Goal: Task Accomplishment & Management: Complete application form

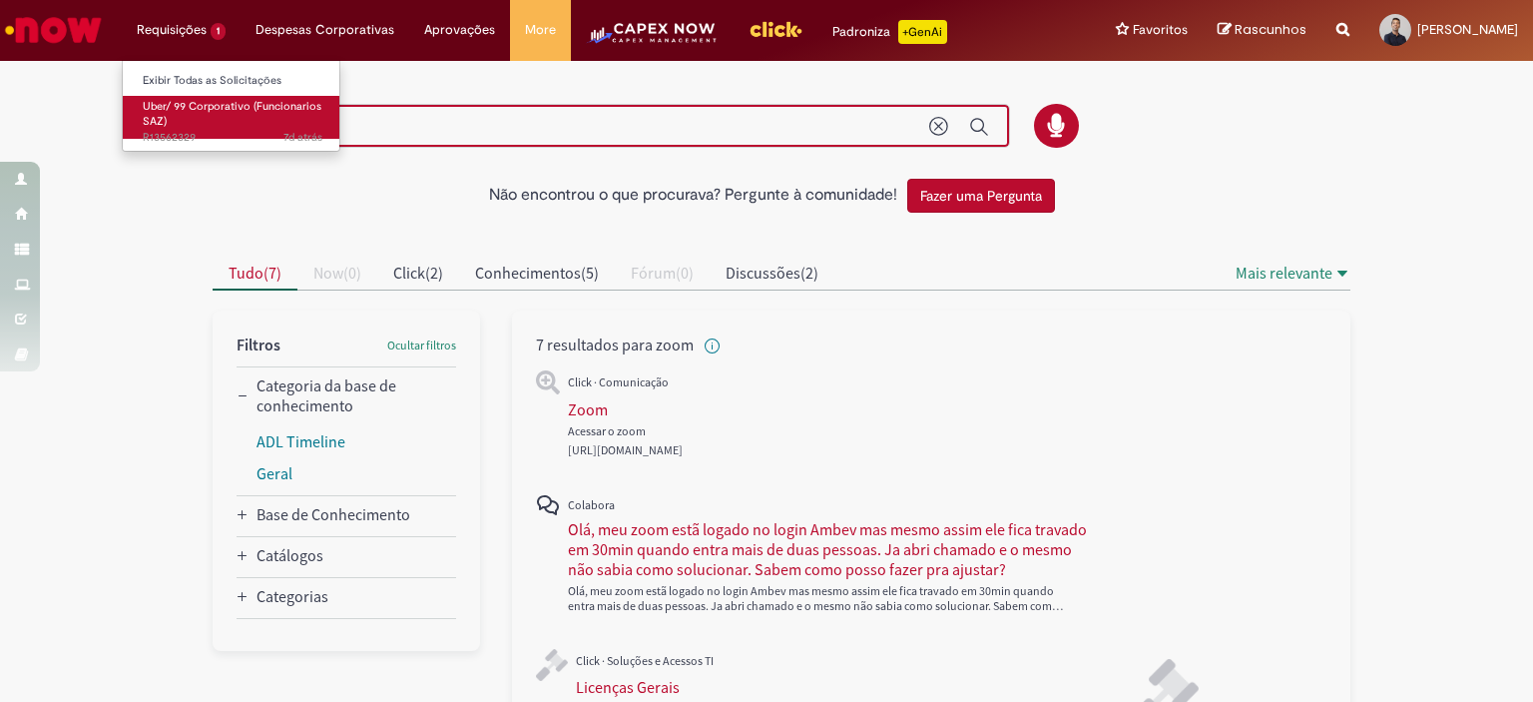
scroll to position [359, 0]
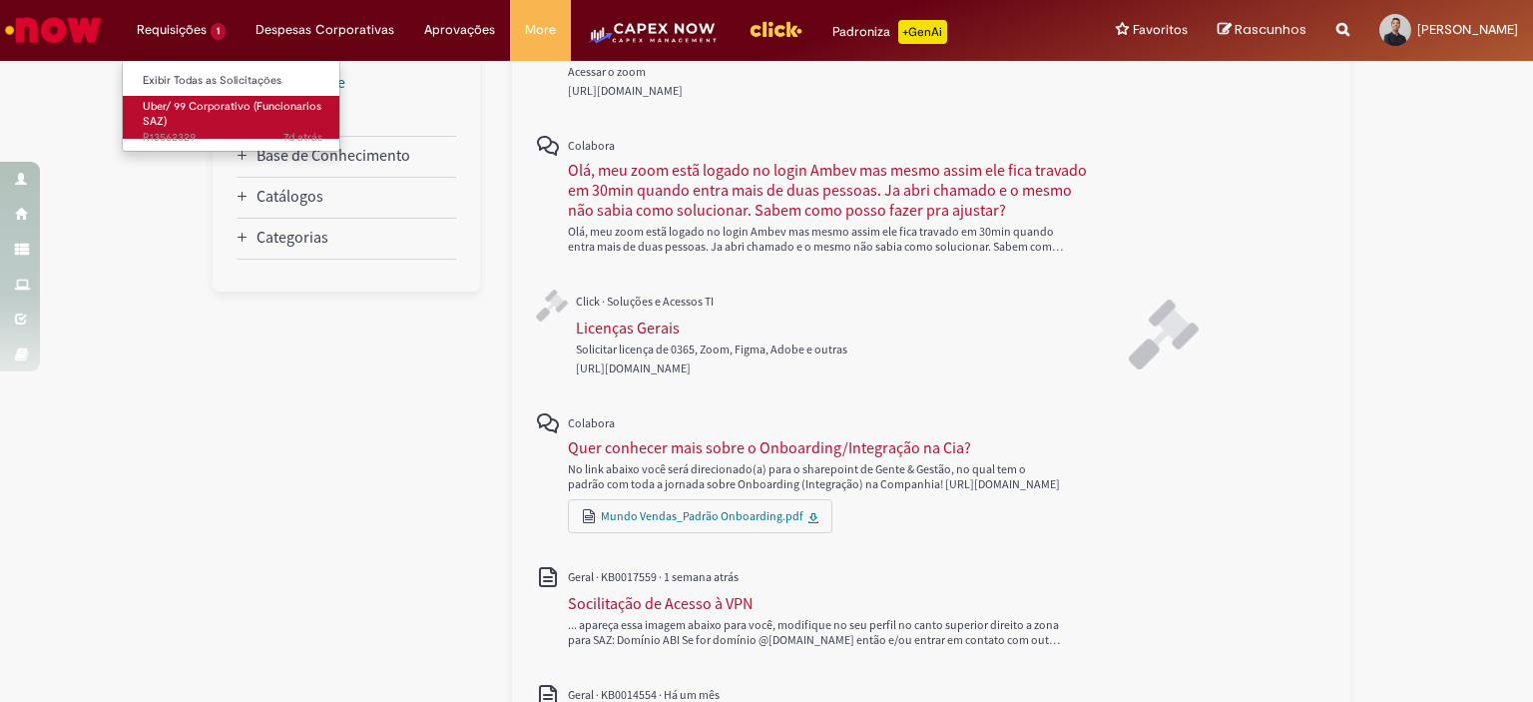
click at [204, 109] on span "Uber/ 99 Corporativo (Funcionarios SAZ)" at bounding box center [232, 114] width 179 height 31
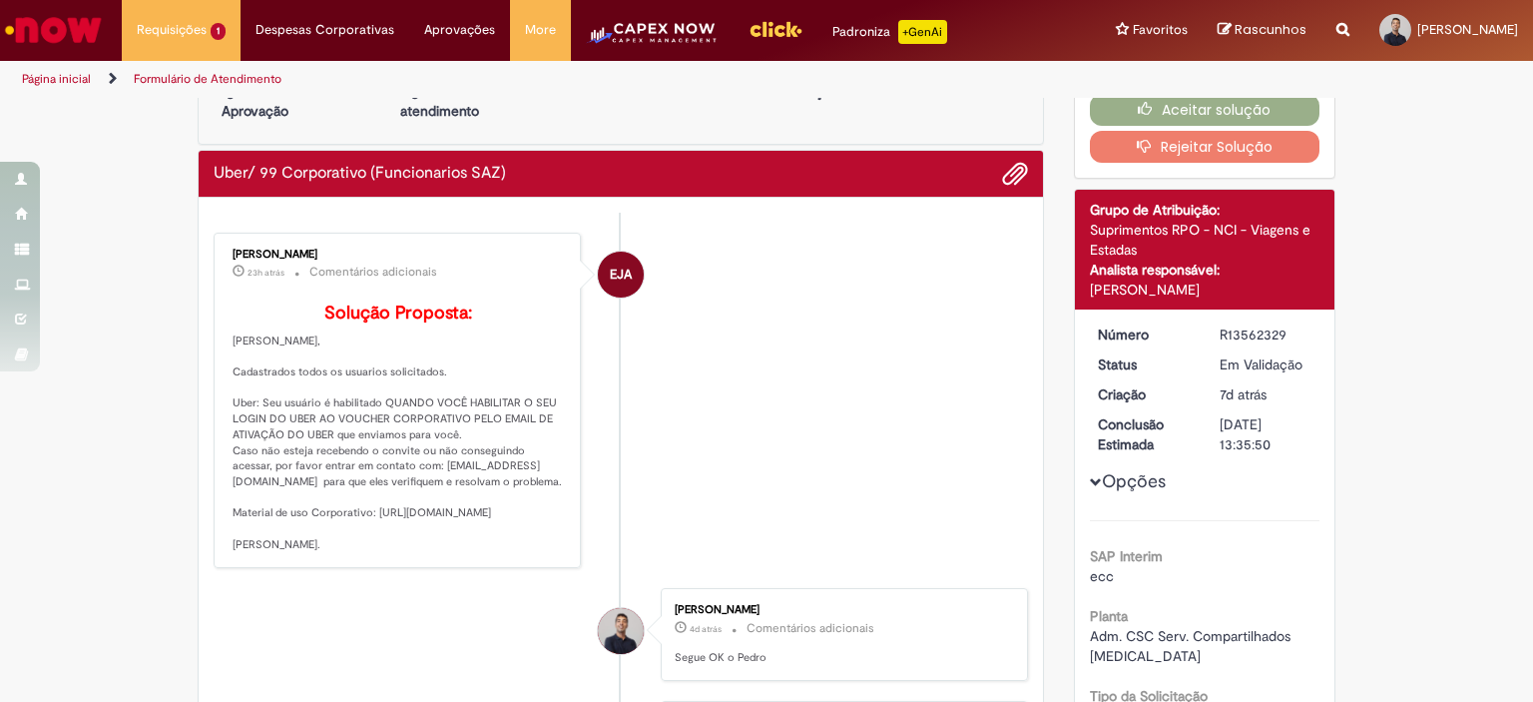
scroll to position [100, 0]
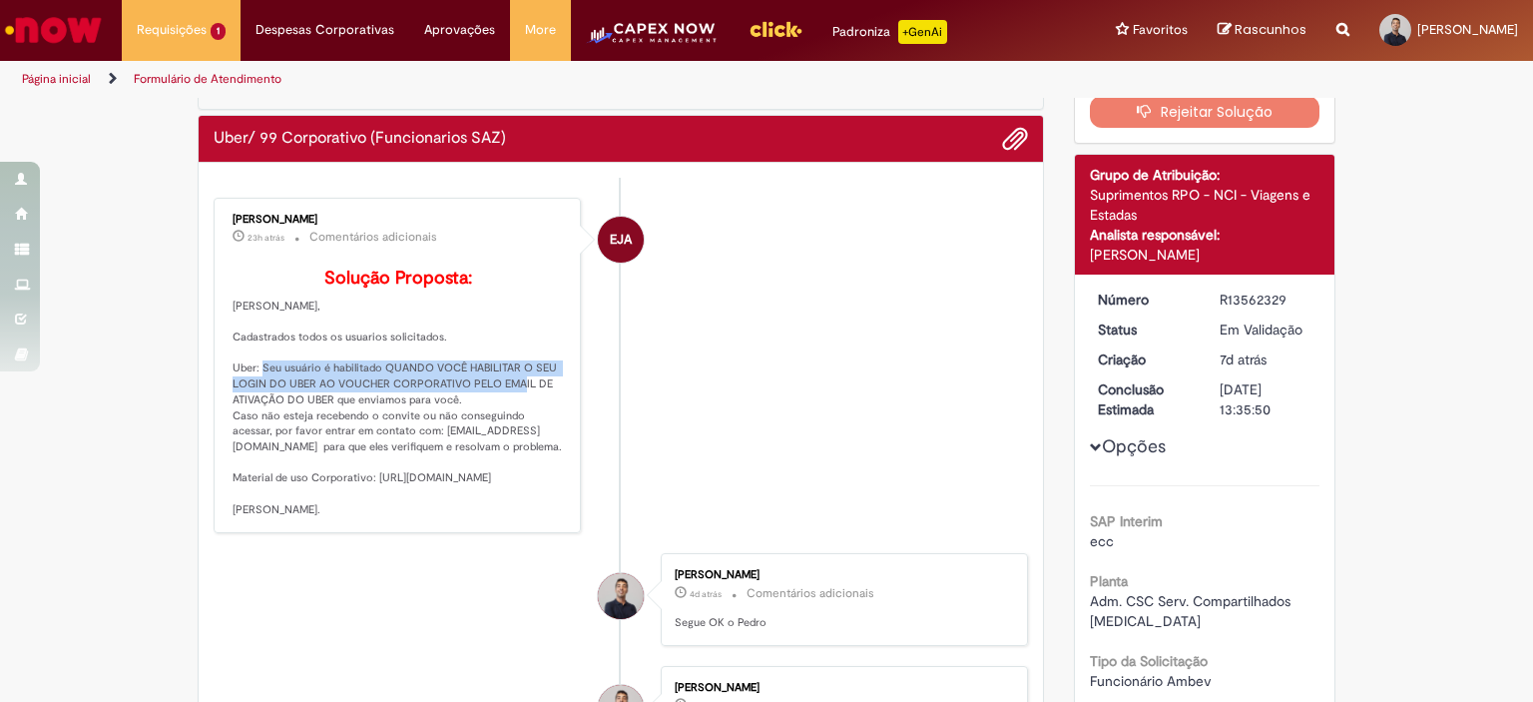
drag, startPoint x: 263, startPoint y: 394, endPoint x: 522, endPoint y: 421, distance: 260.9
click at [522, 421] on p "Solução Proposta: [PERSON_NAME], Cadastrados todos os usuarios solicitados. Ube…" at bounding box center [399, 394] width 332 height 250
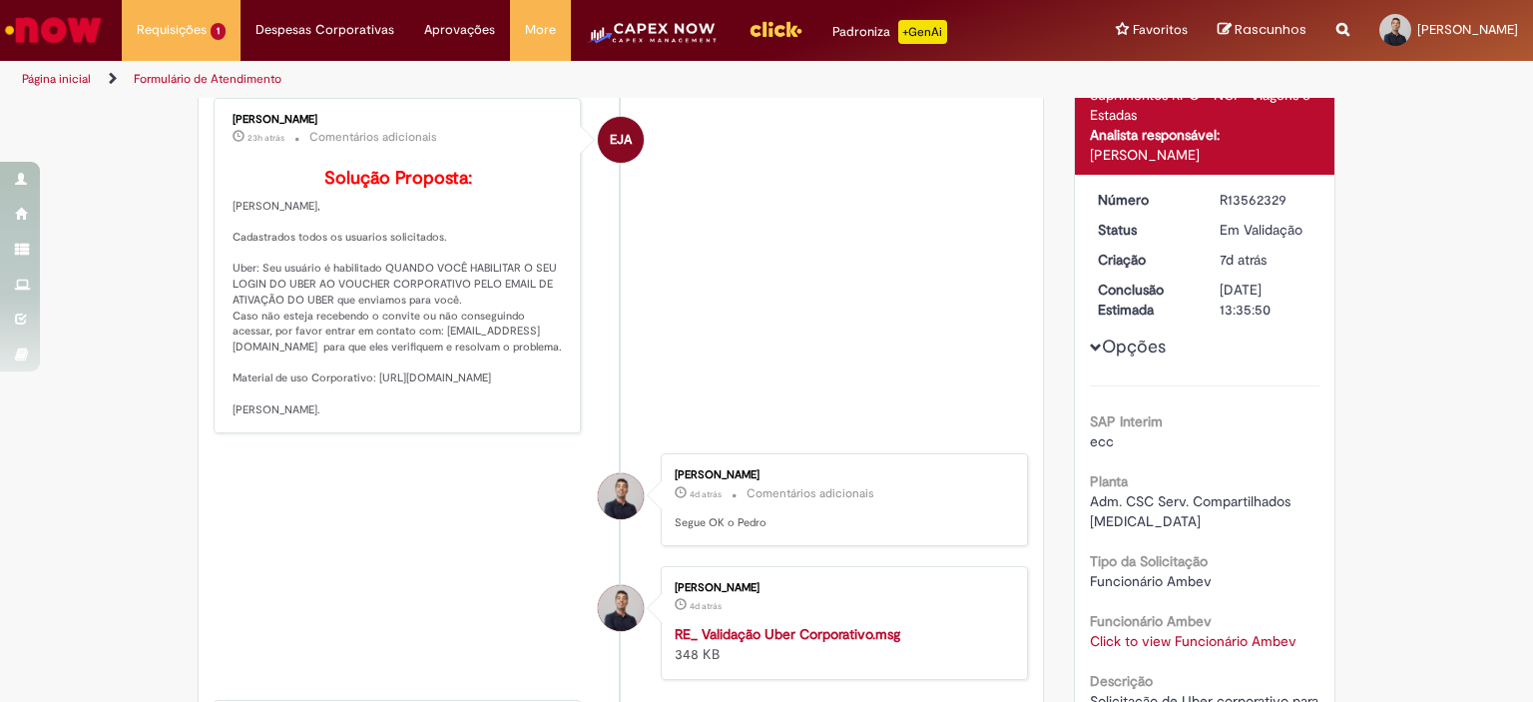
scroll to position [299, 0]
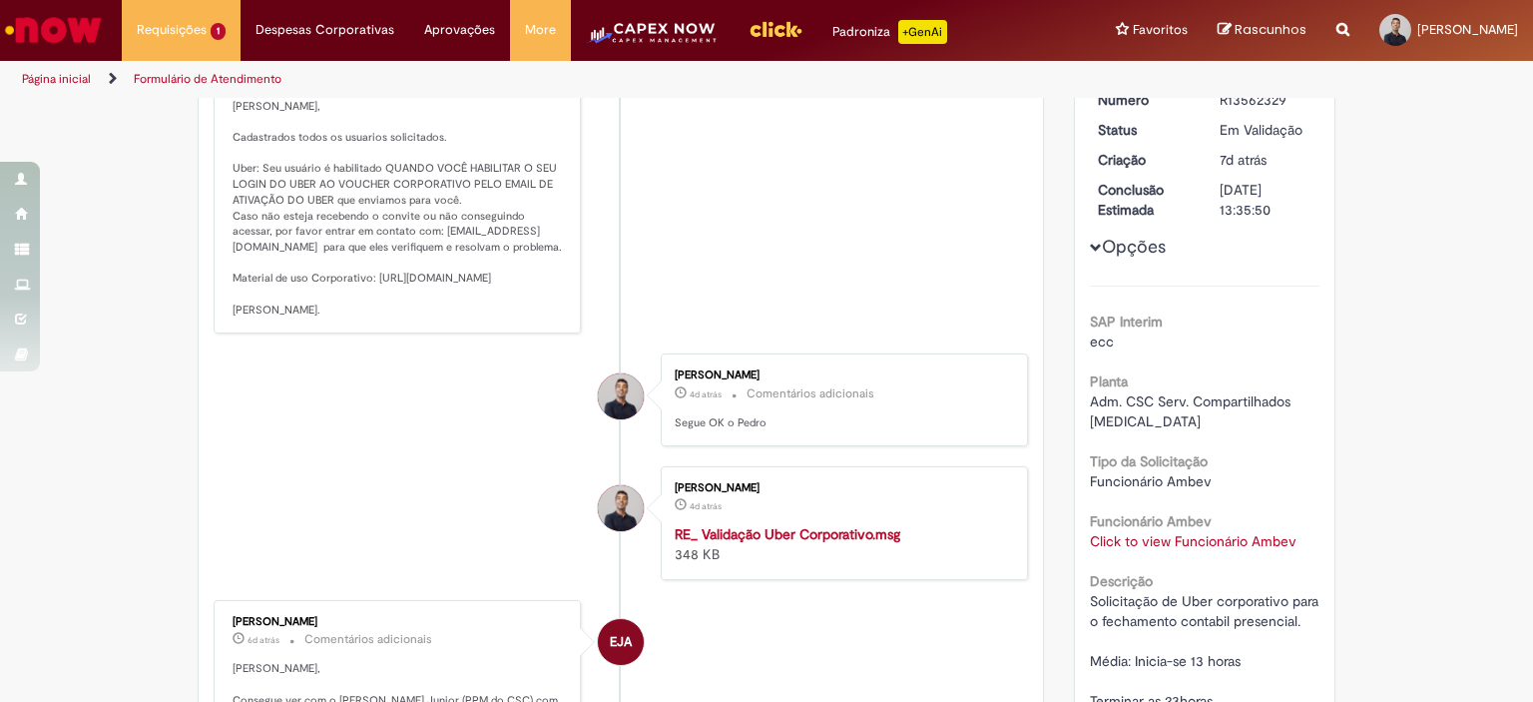
click at [299, 314] on p "Solução Proposta: [PERSON_NAME], Cadastrados todos os usuarios solicitados. Ube…" at bounding box center [399, 194] width 332 height 250
drag, startPoint x: 366, startPoint y: 307, endPoint x: 511, endPoint y: 327, distance: 146.1
click at [511, 318] on p "Solução Proposta: [PERSON_NAME], Cadastrados todos os usuarios solicitados. Ube…" at bounding box center [399, 194] width 332 height 250
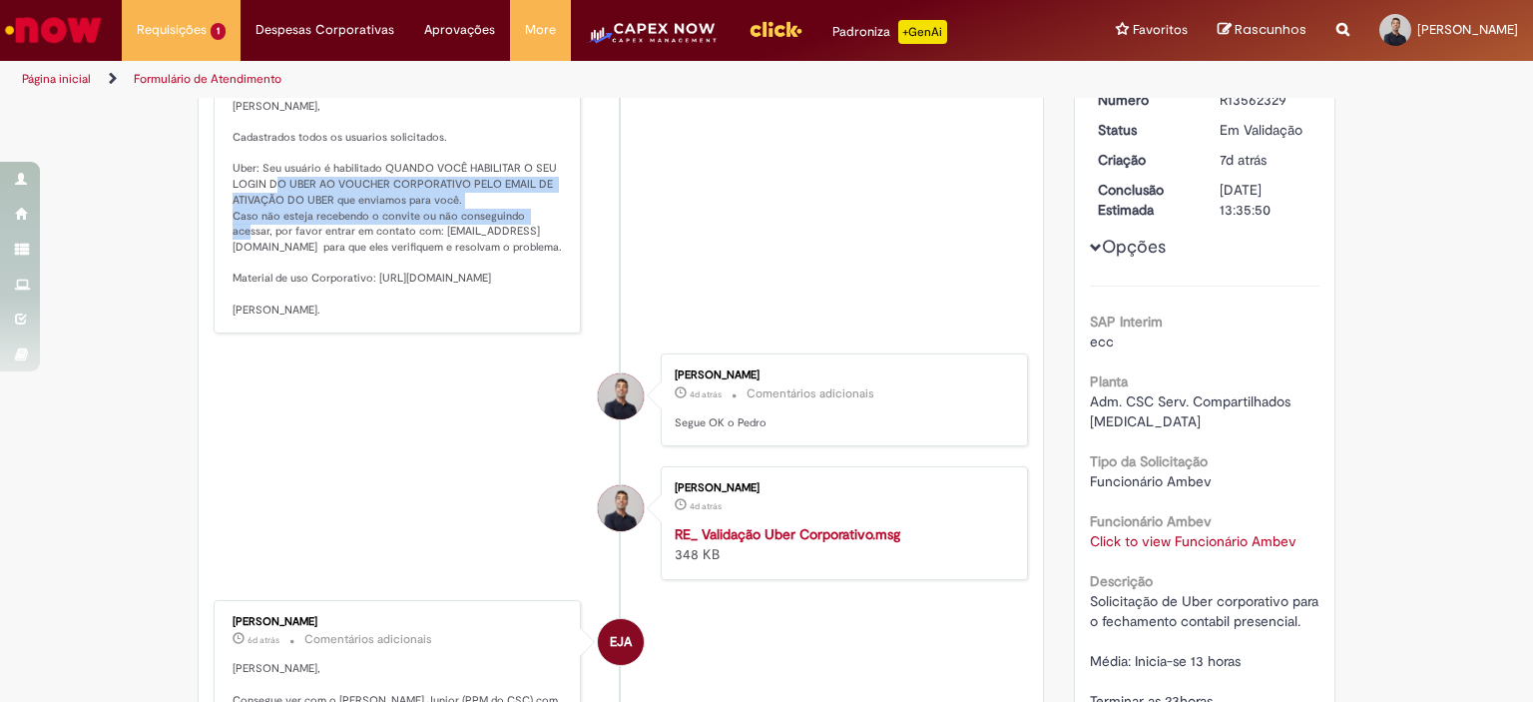
drag, startPoint x: 278, startPoint y: 217, endPoint x: 538, endPoint y: 239, distance: 260.5
click at [538, 239] on p "Solução Proposta: [PERSON_NAME], Cadastrados todos os usuarios solicitados. Ube…" at bounding box center [399, 194] width 332 height 250
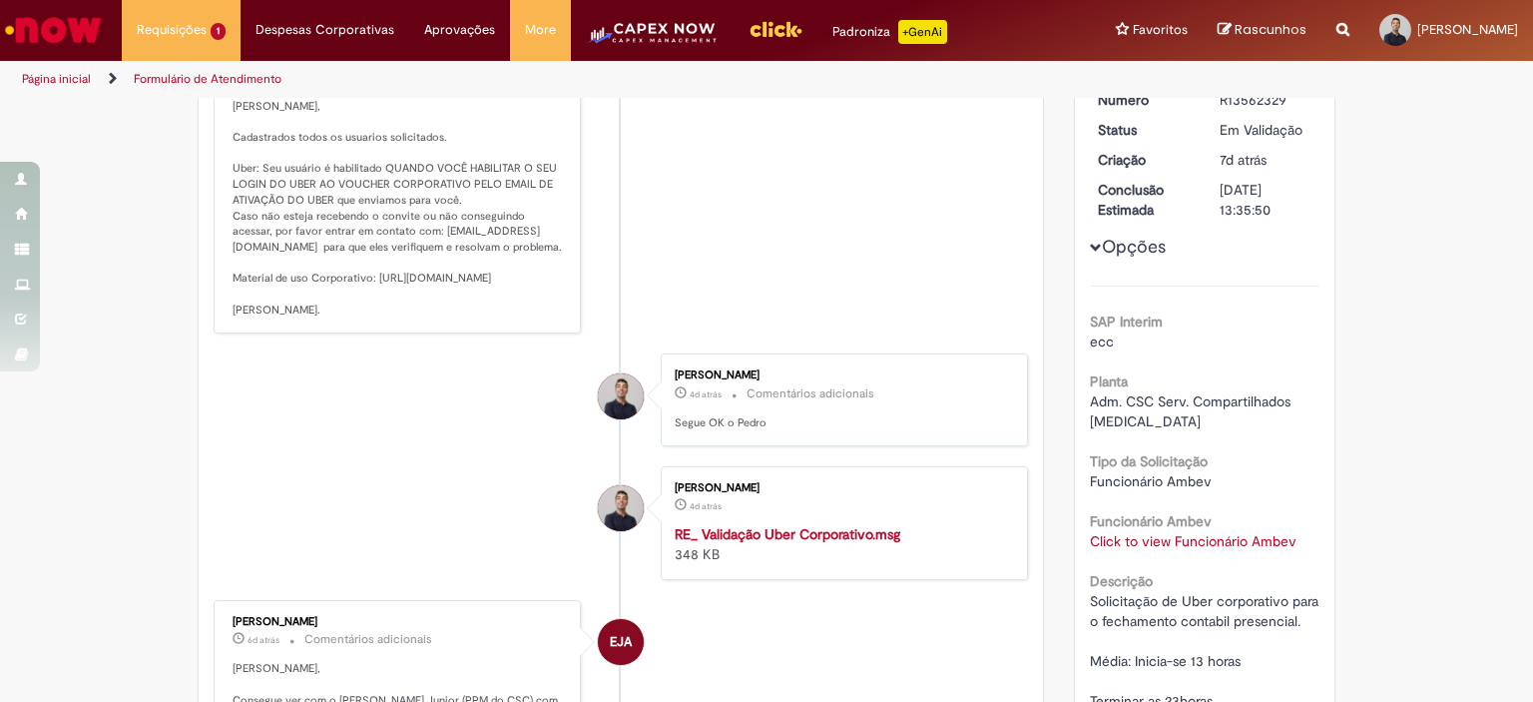
click at [461, 305] on p "Solução Proposta: [PERSON_NAME], Cadastrados todos os usuarios solicitados. Ube…" at bounding box center [399, 194] width 332 height 250
drag, startPoint x: 264, startPoint y: 367, endPoint x: 225, endPoint y: 136, distance: 234.8
click at [233, 136] on p "Solução Proposta: [PERSON_NAME], Cadastrados todos os usuarios solicitados. Ube…" at bounding box center [399, 194] width 332 height 250
copy p "[PERSON_NAME], Cadastrados todos os usuarios solicitados. Uber: Seu usuário é h…"
click at [521, 425] on li "[PERSON_NAME] 4d atrás 4 dias atrás Comentários adicionais Segue OK o Pedro" at bounding box center [621, 399] width 815 height 93
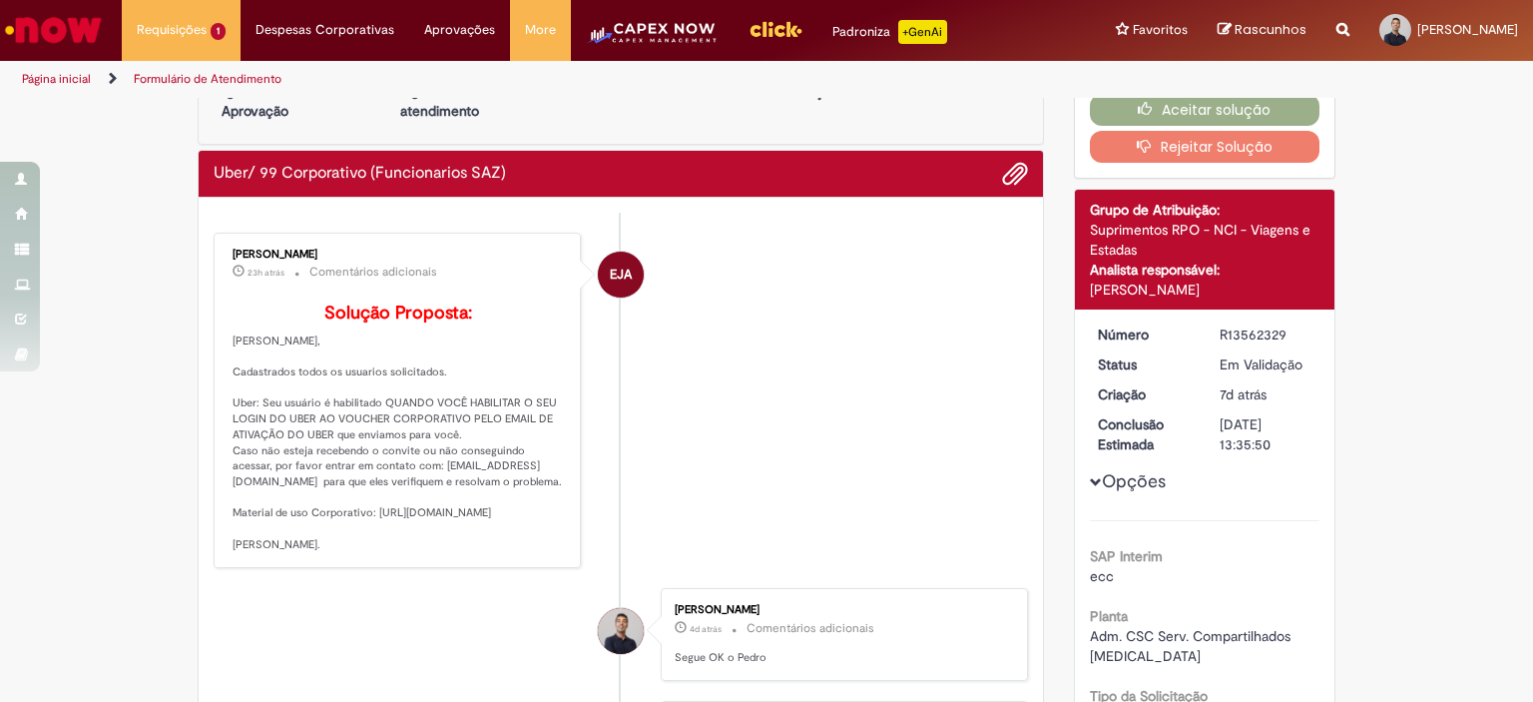
scroll to position [100, 0]
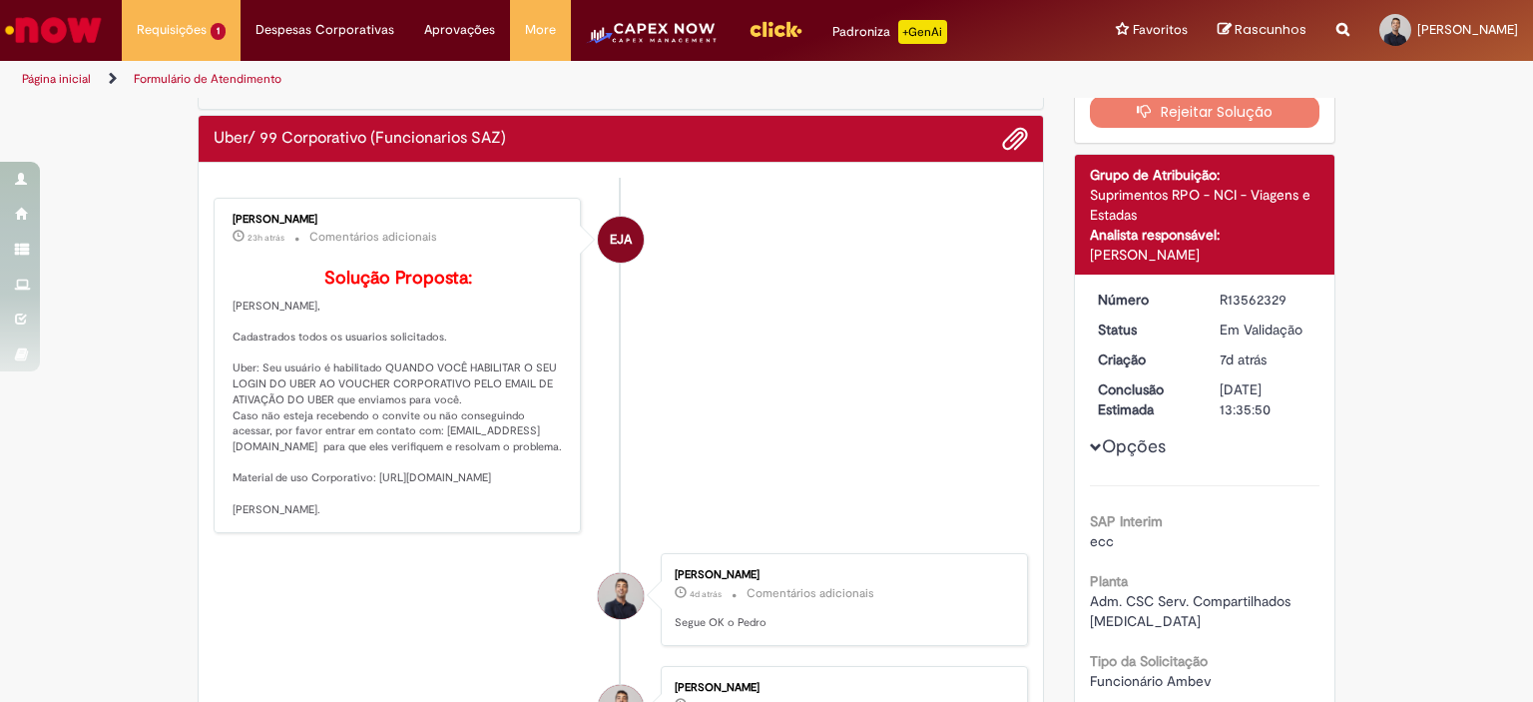
click at [551, 454] on p "Solução Proposta: [PERSON_NAME], Cadastrados todos os usuarios solicitados. Ube…" at bounding box center [399, 394] width 332 height 250
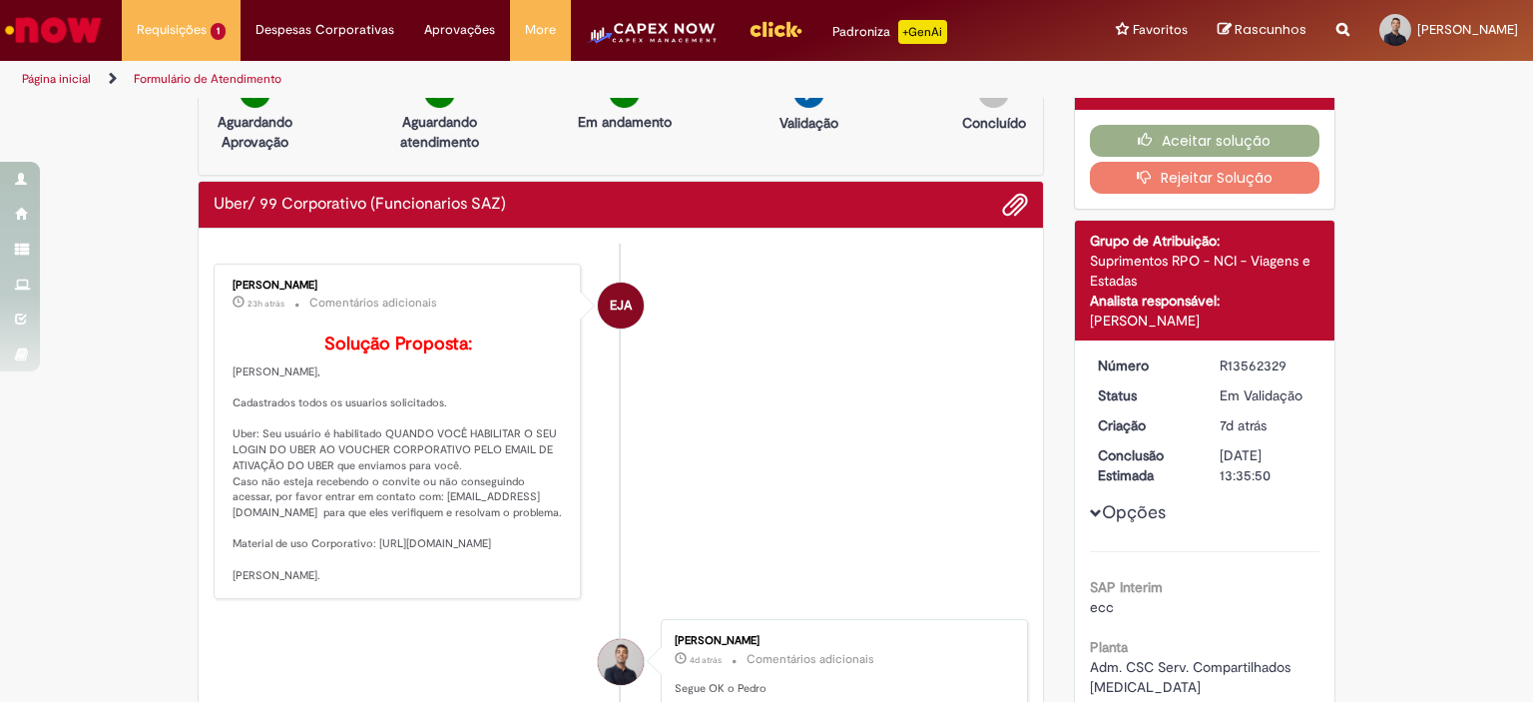
scroll to position [0, 0]
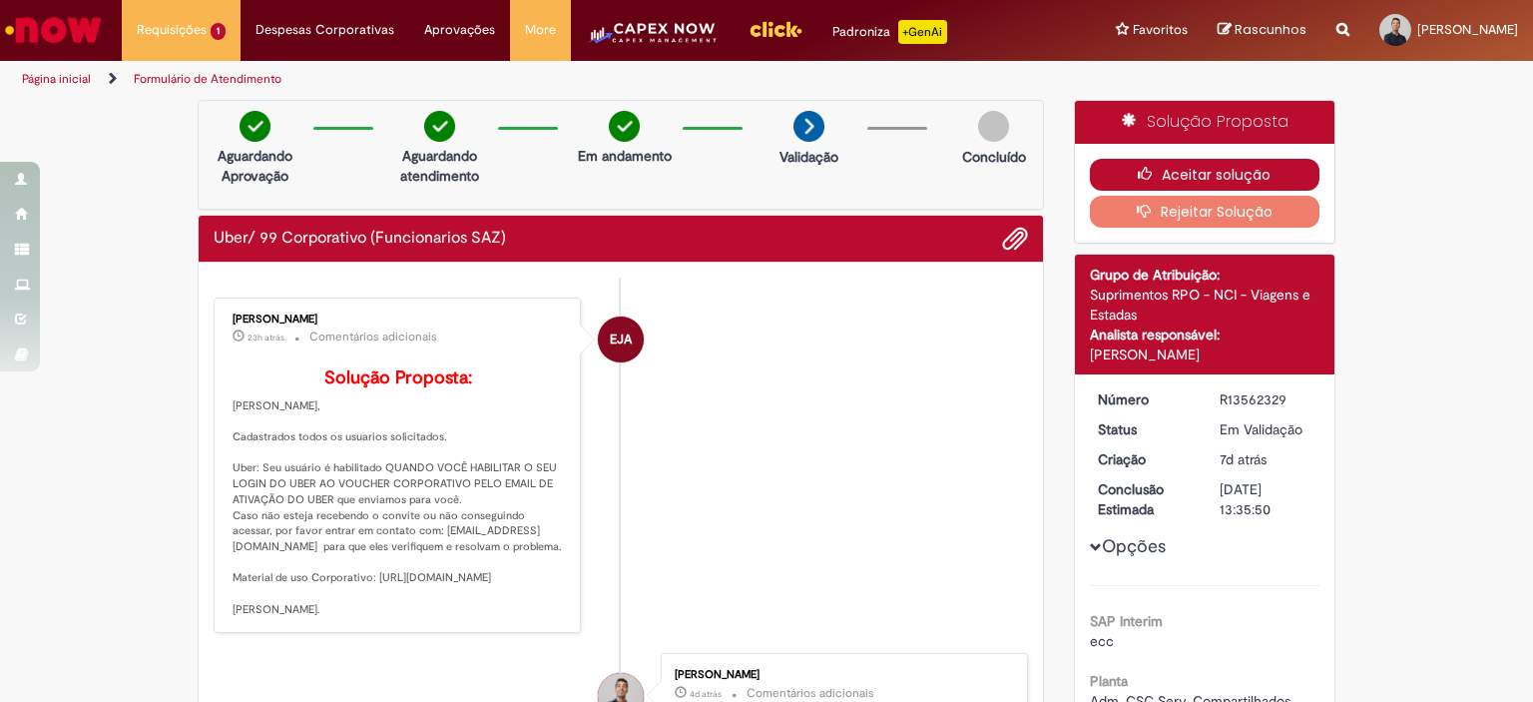
click at [1206, 175] on button "Aceitar solução" at bounding box center [1205, 175] width 231 height 32
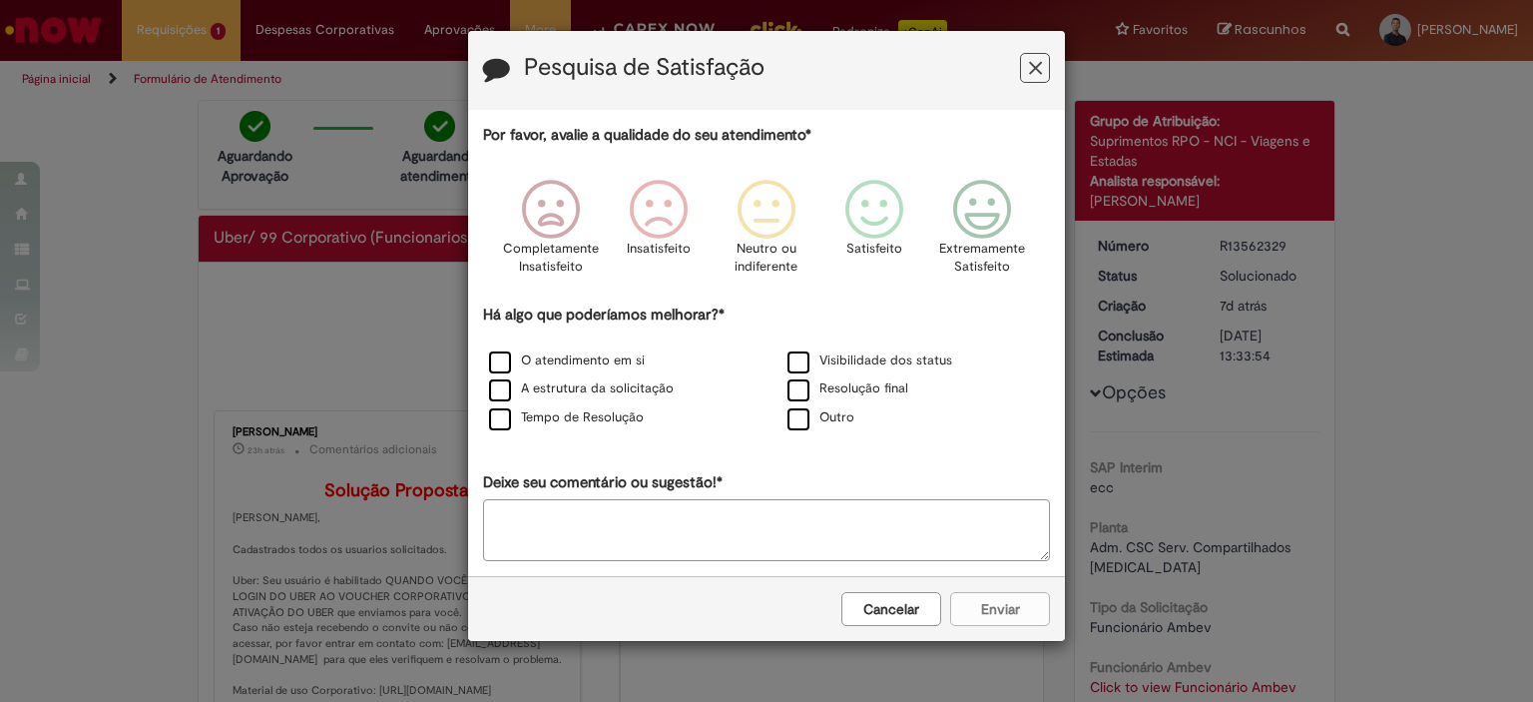
click at [1034, 70] on icon "Feedback" at bounding box center [1035, 68] width 13 height 21
